Goal: Check status: Check status

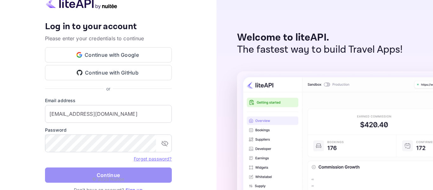
click at [99, 168] on button "Continue" at bounding box center [108, 174] width 127 height 15
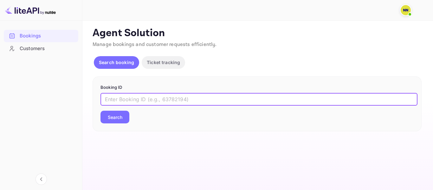
click at [126, 97] on input "text" at bounding box center [258, 99] width 317 height 13
paste input "6344541"
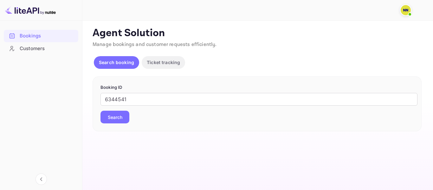
click at [117, 118] on button "Search" at bounding box center [114, 117] width 29 height 13
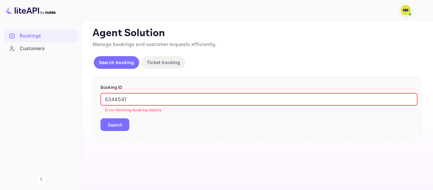
click at [131, 99] on input "6344541" at bounding box center [258, 99] width 317 height 13
click at [100, 118] on button "Search" at bounding box center [114, 124] width 29 height 13
paste input "TBOH1902252220286397"
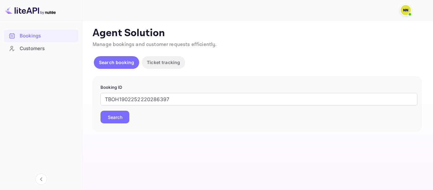
click at [113, 119] on button "Search" at bounding box center [114, 117] width 29 height 13
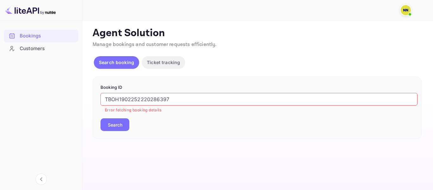
click at [117, 127] on button "Search" at bounding box center [114, 124] width 29 height 13
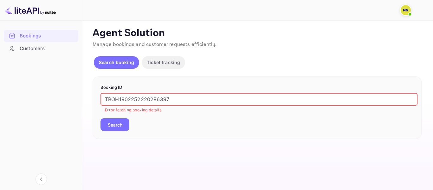
click at [121, 99] on input "TBOH1902252220286397" at bounding box center [258, 99] width 317 height 13
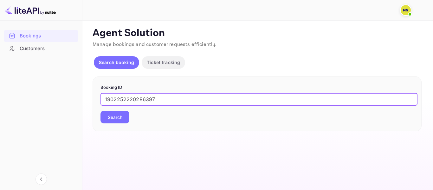
click at [100, 111] on button "Search" at bounding box center [114, 117] width 29 height 13
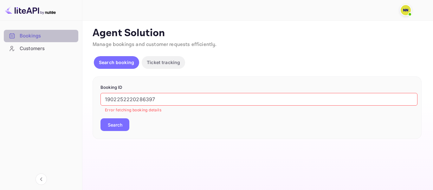
click at [34, 36] on div "Bookings" at bounding box center [47, 35] width 55 height 7
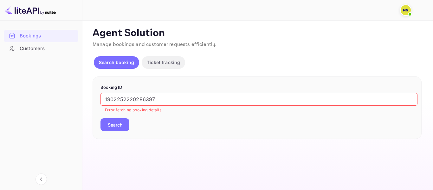
click at [111, 123] on button "Search" at bounding box center [114, 124] width 29 height 13
click at [108, 92] on form "Booking ID 1902252220286397 ​ Error fetching booking details Search" at bounding box center [256, 107] width 313 height 47
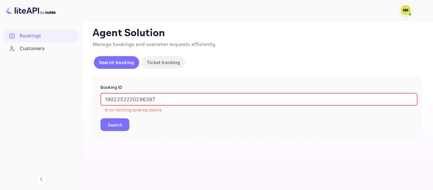
click at [109, 95] on input "1902252220286397" at bounding box center [258, 99] width 317 height 13
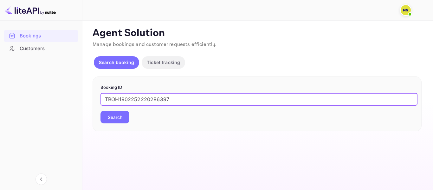
type input "TBOH1902252220286397"
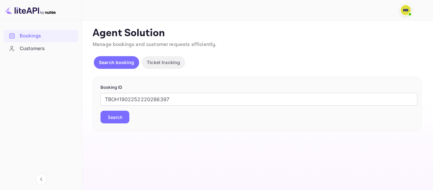
click at [114, 116] on button "Search" at bounding box center [114, 117] width 29 height 13
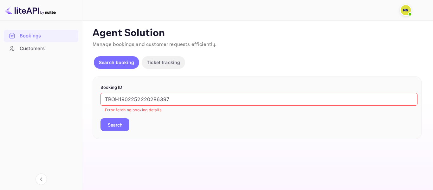
click at [405, 9] on img at bounding box center [405, 10] width 10 height 10
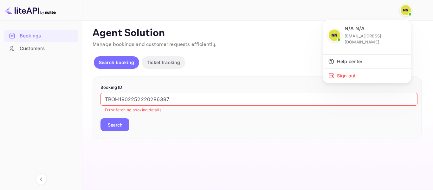
click at [405, 9] on div at bounding box center [216, 95] width 433 height 190
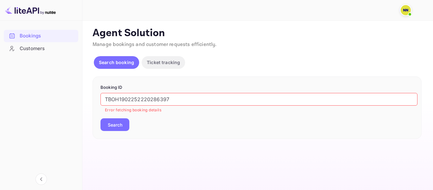
click at [28, 11] on img at bounding box center [30, 10] width 51 height 10
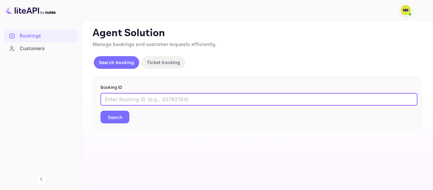
type input "TBOH1902252220286397"
drag, startPoint x: 0, startPoint y: 0, endPoint x: 138, endPoint y: 101, distance: 170.6
click at [138, 101] on input "TBOH1902252220286397" at bounding box center [258, 99] width 317 height 13
paste input "6344541"
type input "6344541"
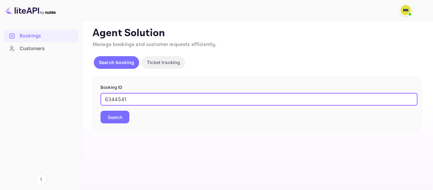
click at [115, 116] on button "Search" at bounding box center [114, 117] width 29 height 13
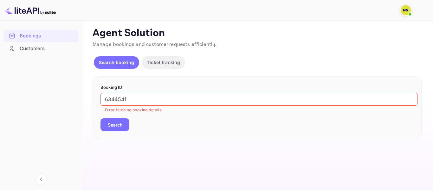
click at [115, 129] on button "Search" at bounding box center [114, 124] width 29 height 13
